Goal: Find specific page/section: Find specific page/section

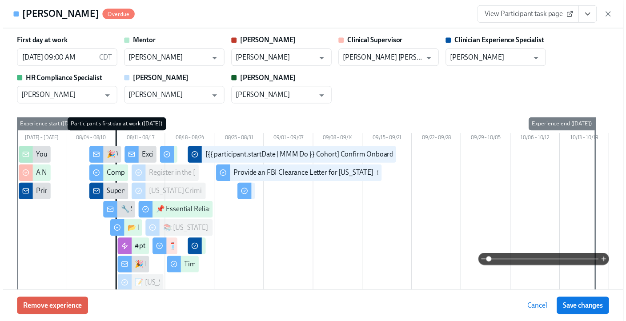
scroll to position [2623, 0]
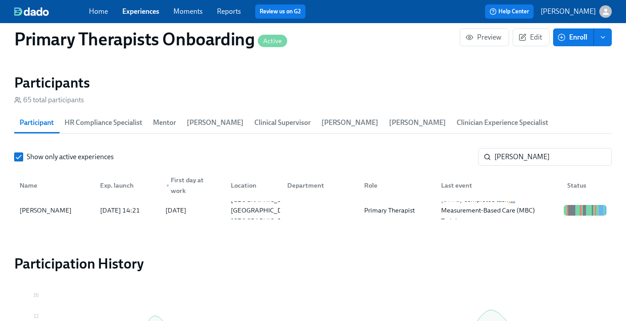
scroll to position [0, 10353]
click at [541, 148] on input "[PERSON_NAME]" at bounding box center [553, 157] width 117 height 18
type input "j"
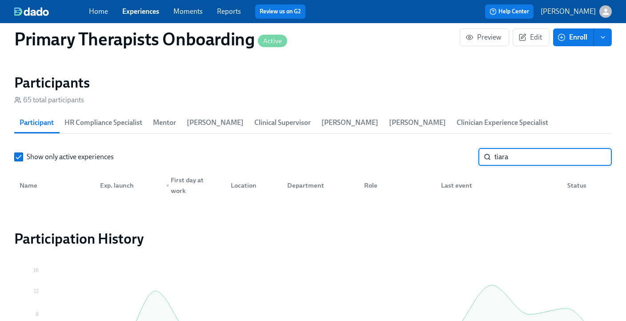
type input "tiara"
click at [134, 13] on link "Experiences" at bounding box center [140, 11] width 37 height 8
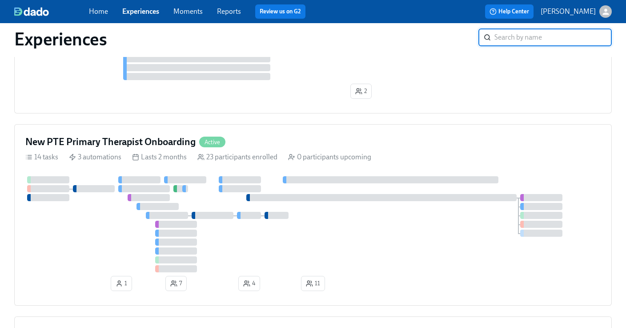
scroll to position [898, 0]
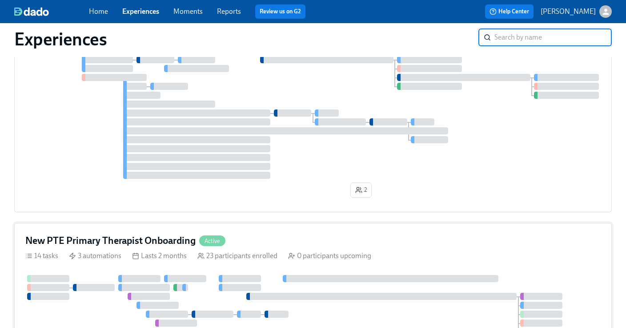
click at [283, 241] on div "New PTE Primary Therapist Onboarding Active" at bounding box center [313, 240] width 576 height 13
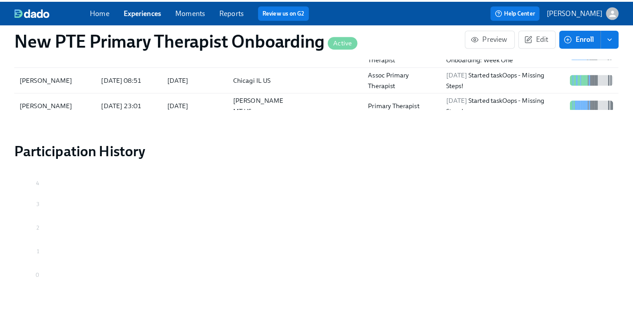
scroll to position [817, 0]
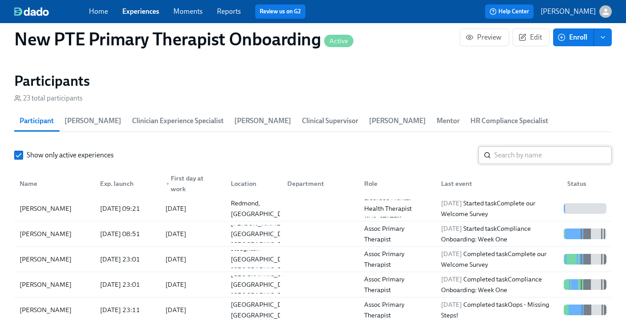
click at [521, 146] on input "search" at bounding box center [553, 155] width 117 height 18
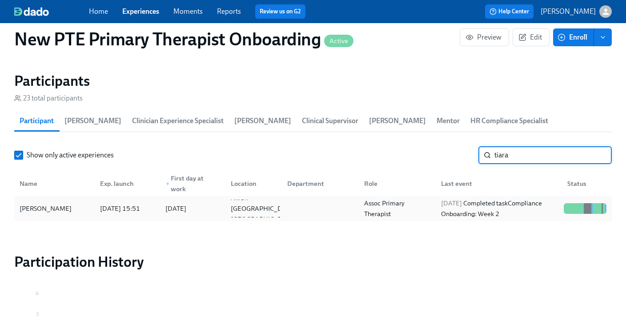
click at [38, 203] on div "[PERSON_NAME]" at bounding box center [45, 208] width 59 height 11
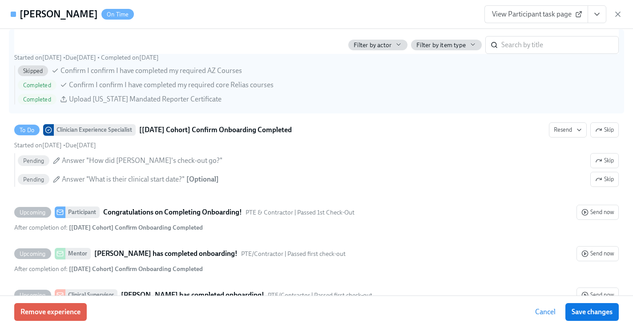
scroll to position [1875, 0]
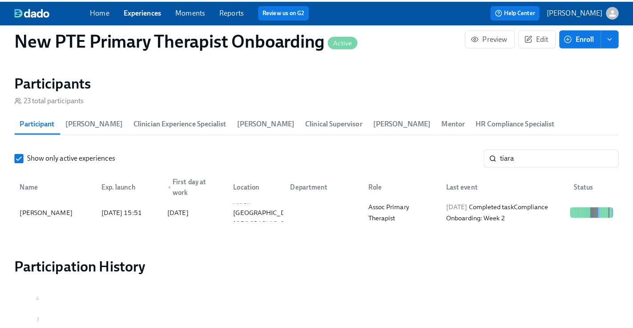
scroll to position [0, 3887]
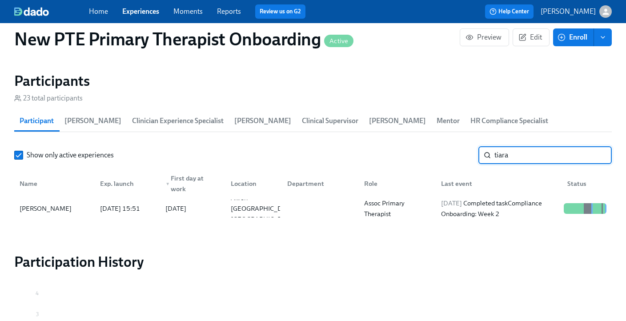
click at [540, 147] on input "tiara" at bounding box center [553, 155] width 117 height 18
type input "t"
type input "adonis"
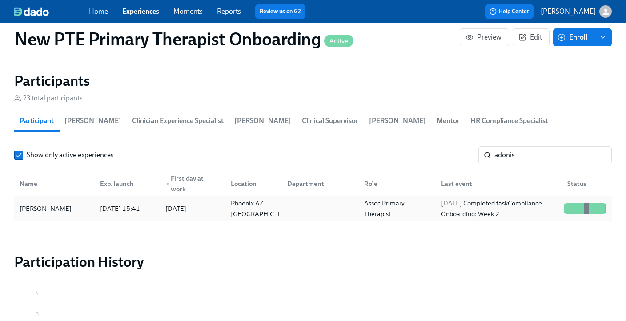
click at [86, 200] on div "[PERSON_NAME]" at bounding box center [54, 209] width 77 height 18
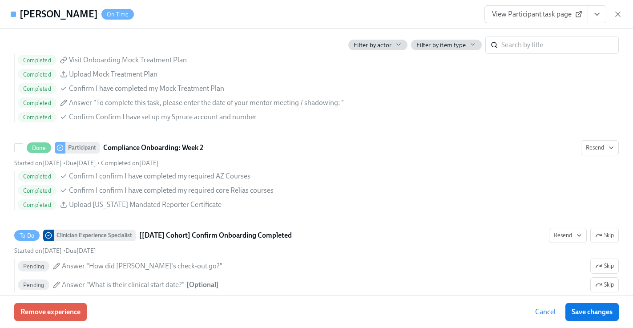
scroll to position [1793, 0]
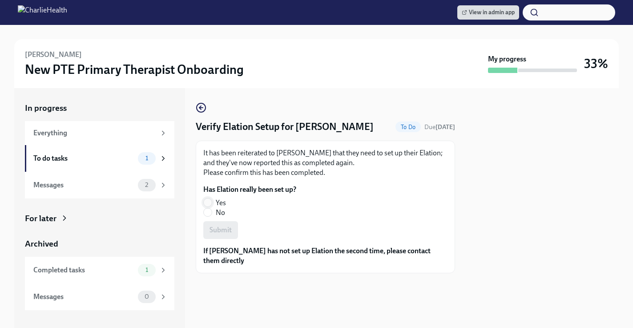
click at [206, 202] on input "Yes" at bounding box center [208, 202] width 8 height 8
radio input "true"
click at [225, 232] on span "Submit" at bounding box center [221, 230] width 22 height 9
